Goal: Task Accomplishment & Management: Use online tool/utility

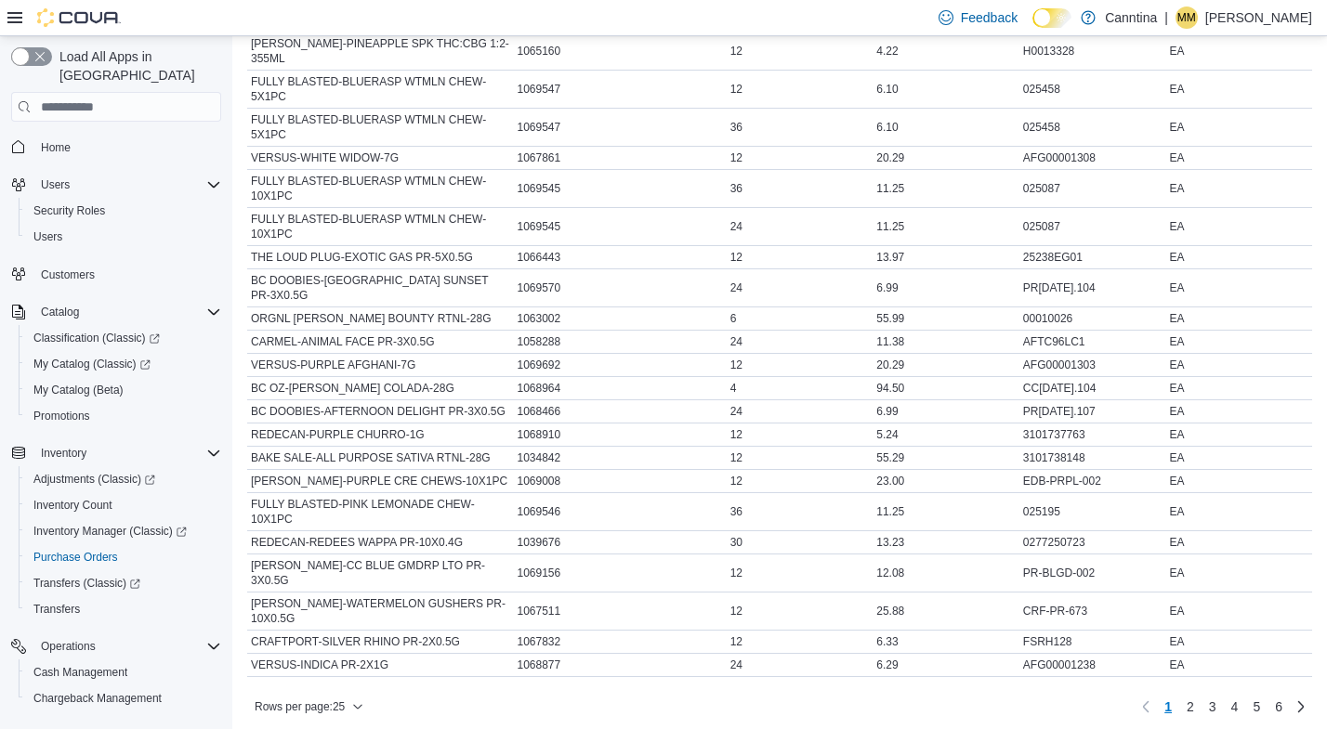
scroll to position [957, 0]
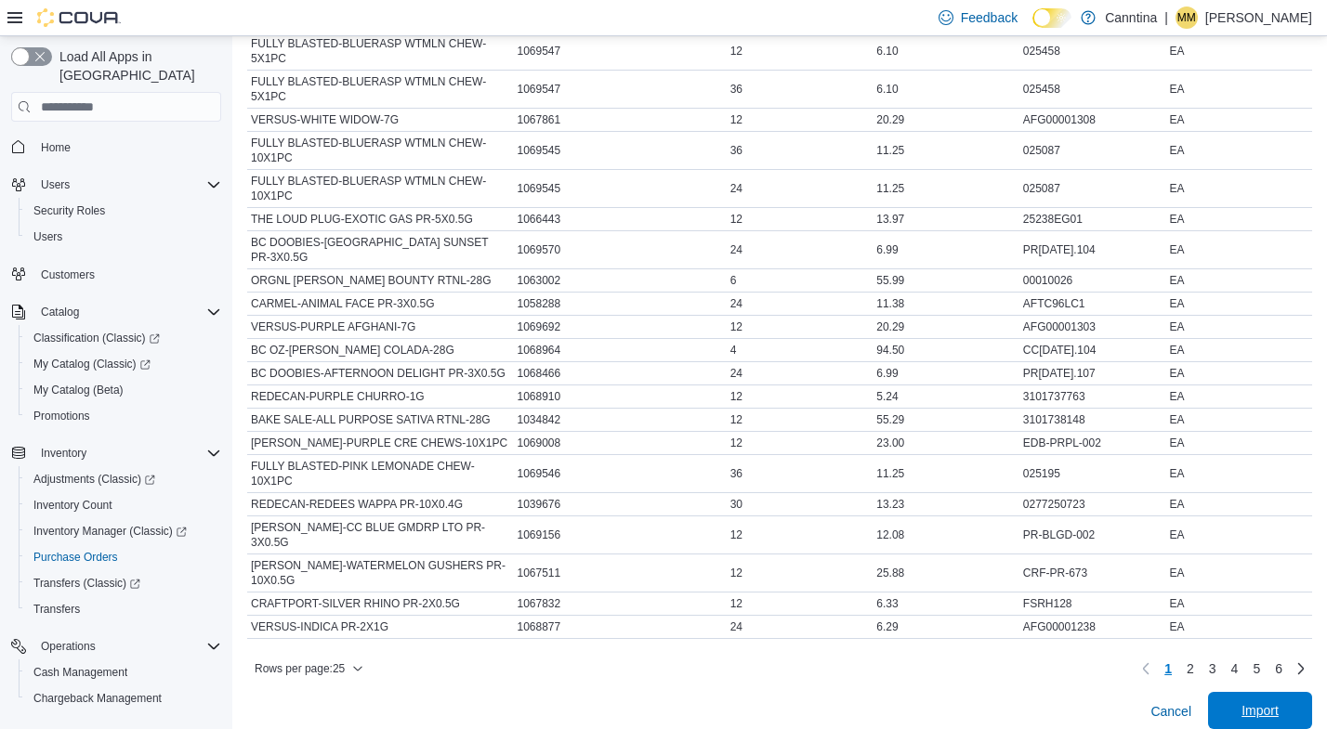
click at [1266, 692] on span "Import" at bounding box center [1260, 710] width 82 height 37
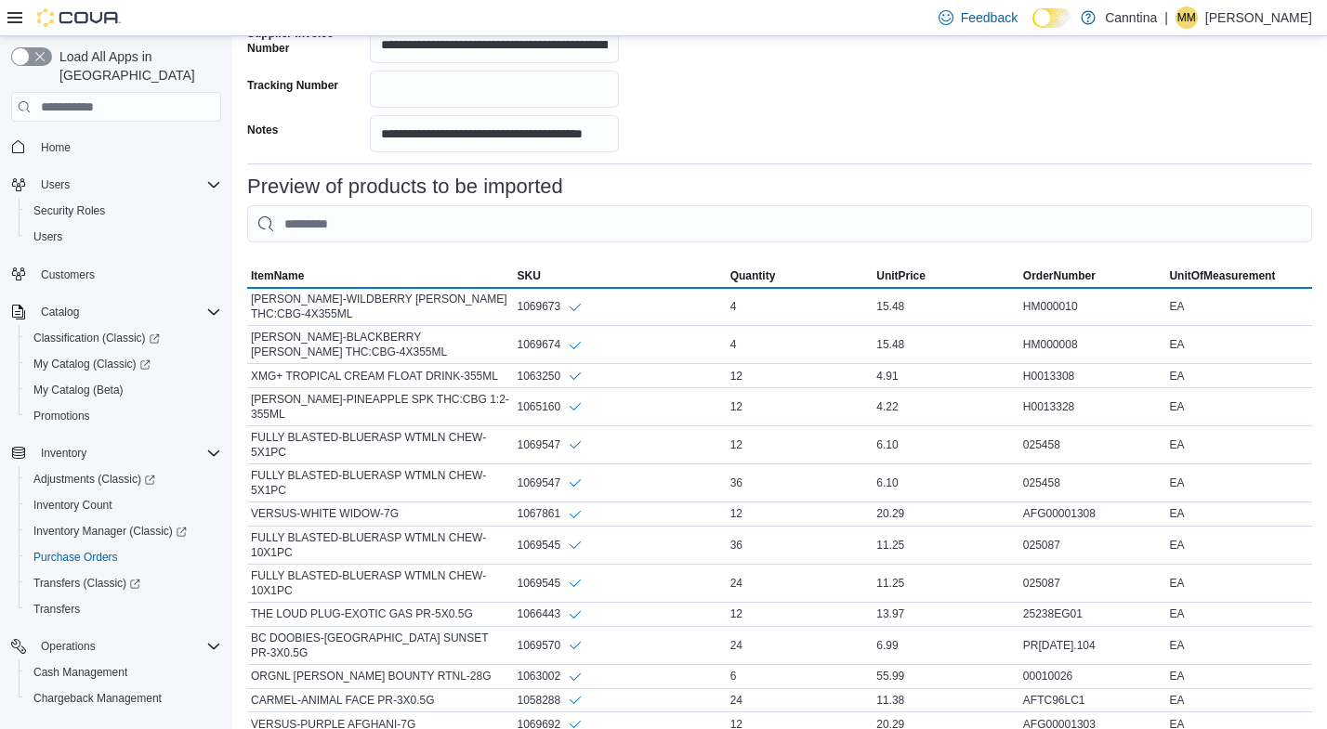
scroll to position [559, 0]
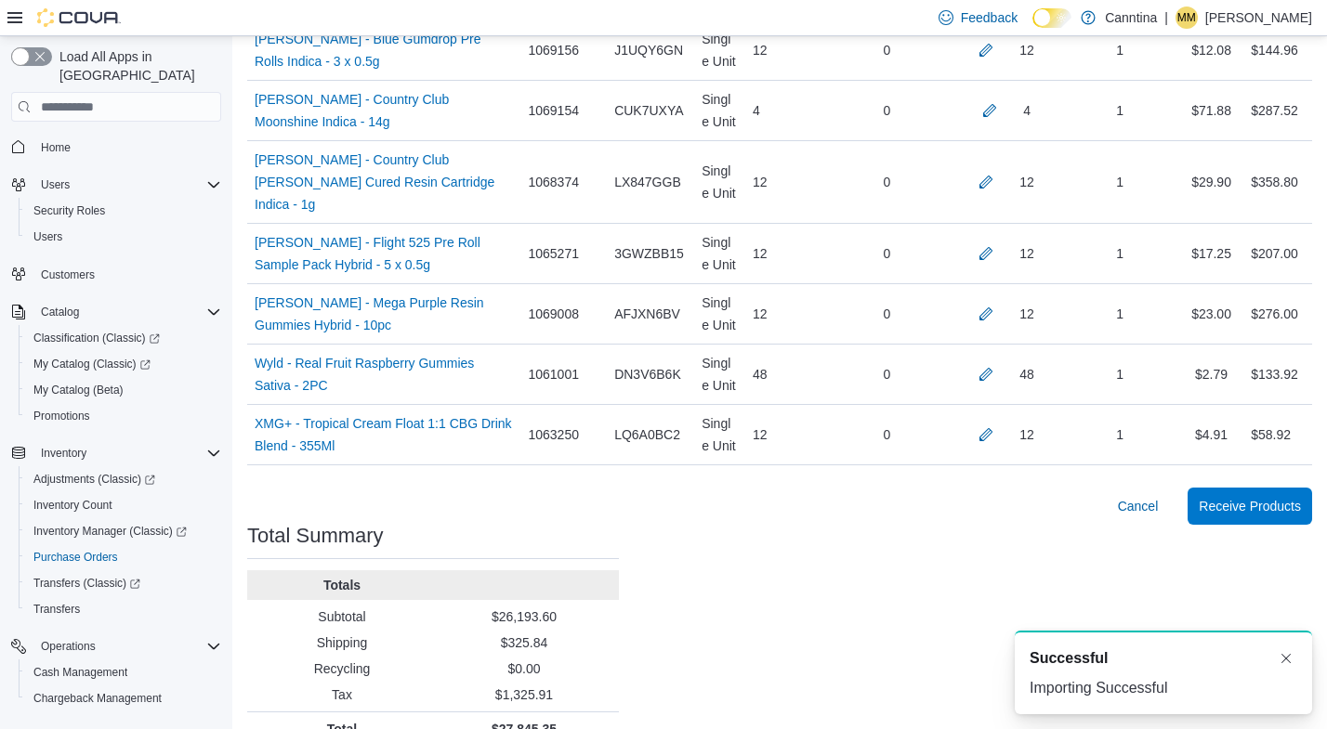
scroll to position [9023, 0]
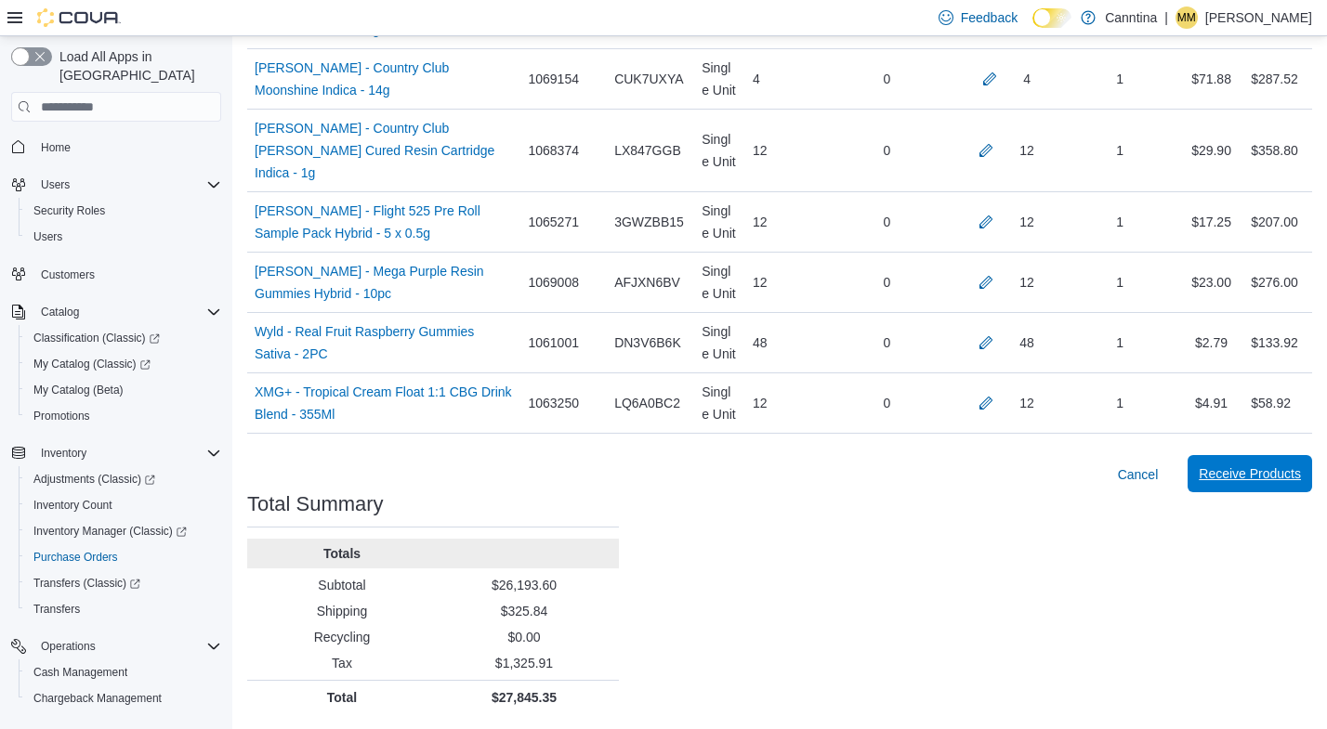
click at [1266, 483] on span "Receive Products" at bounding box center [1250, 474] width 102 height 19
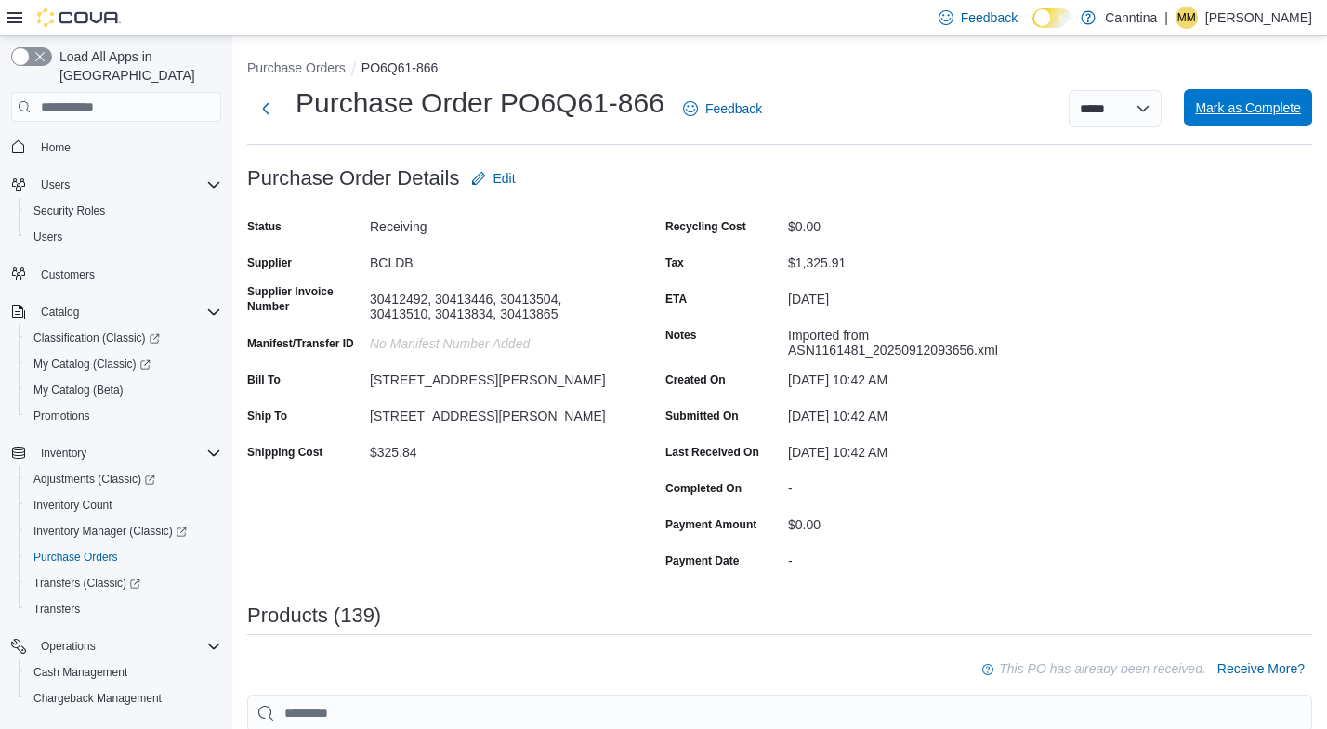
click at [1265, 113] on span "Mark as Complete" at bounding box center [1248, 107] width 106 height 19
